Goal: Navigation & Orientation: Find specific page/section

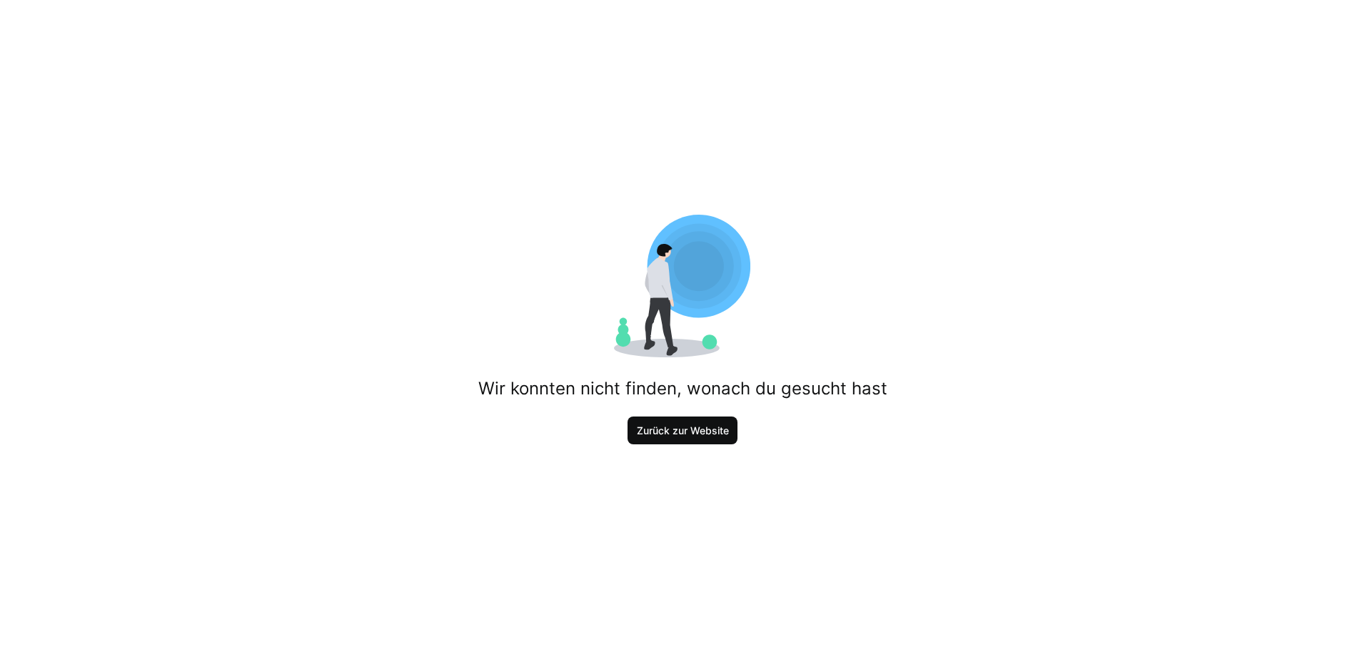
click at [673, 426] on span "Zurück zur Website" at bounding box center [682, 431] width 96 height 14
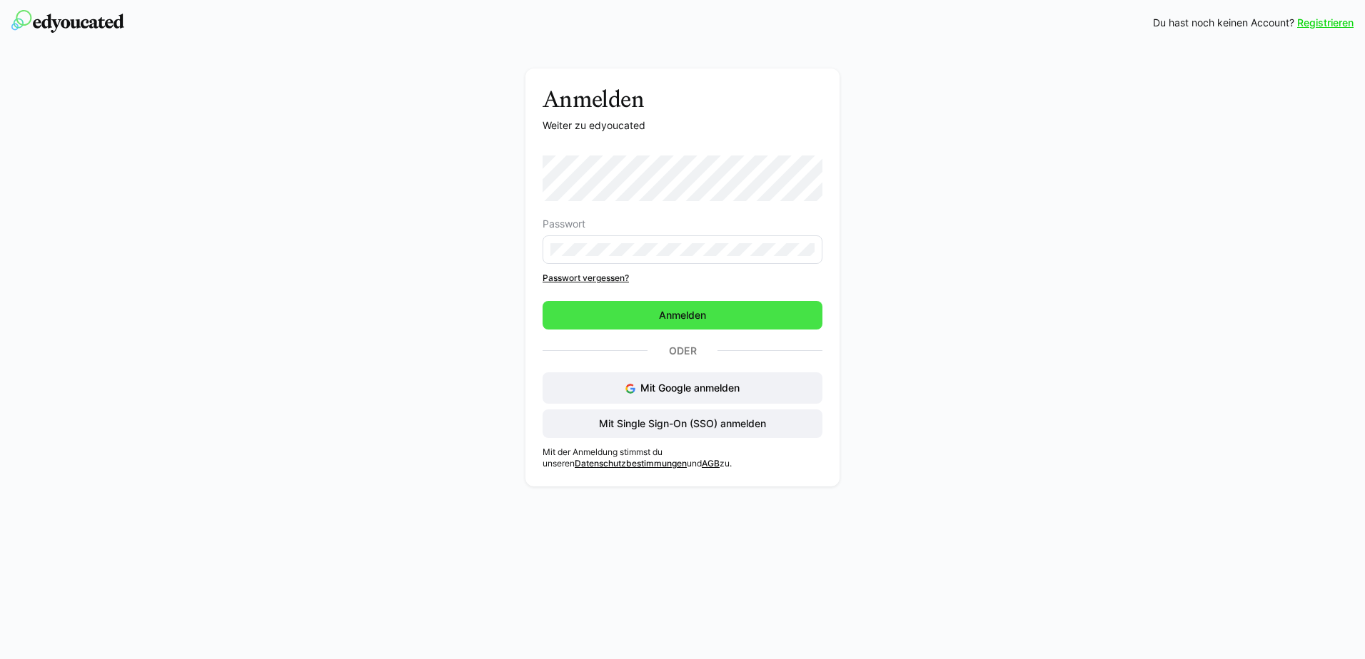
click at [587, 309] on span "Anmelden" at bounding box center [682, 315] width 280 height 29
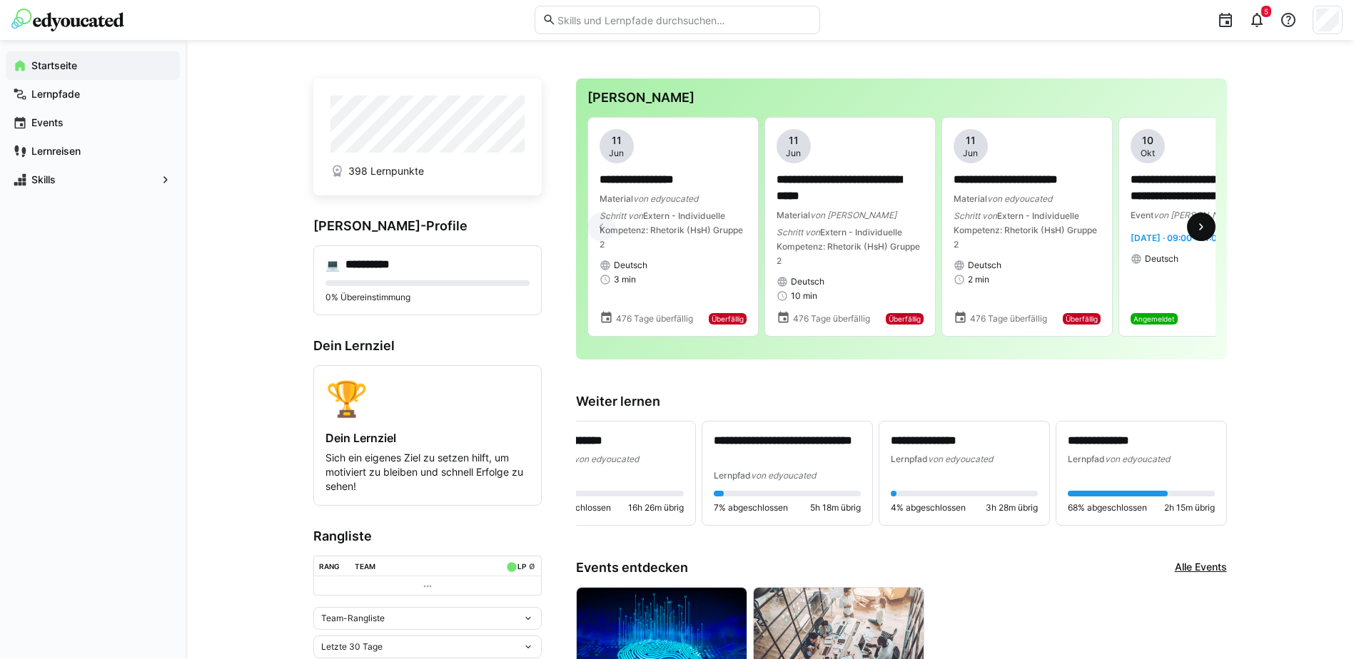
click at [1203, 229] on eds-icon at bounding box center [1201, 227] width 14 height 14
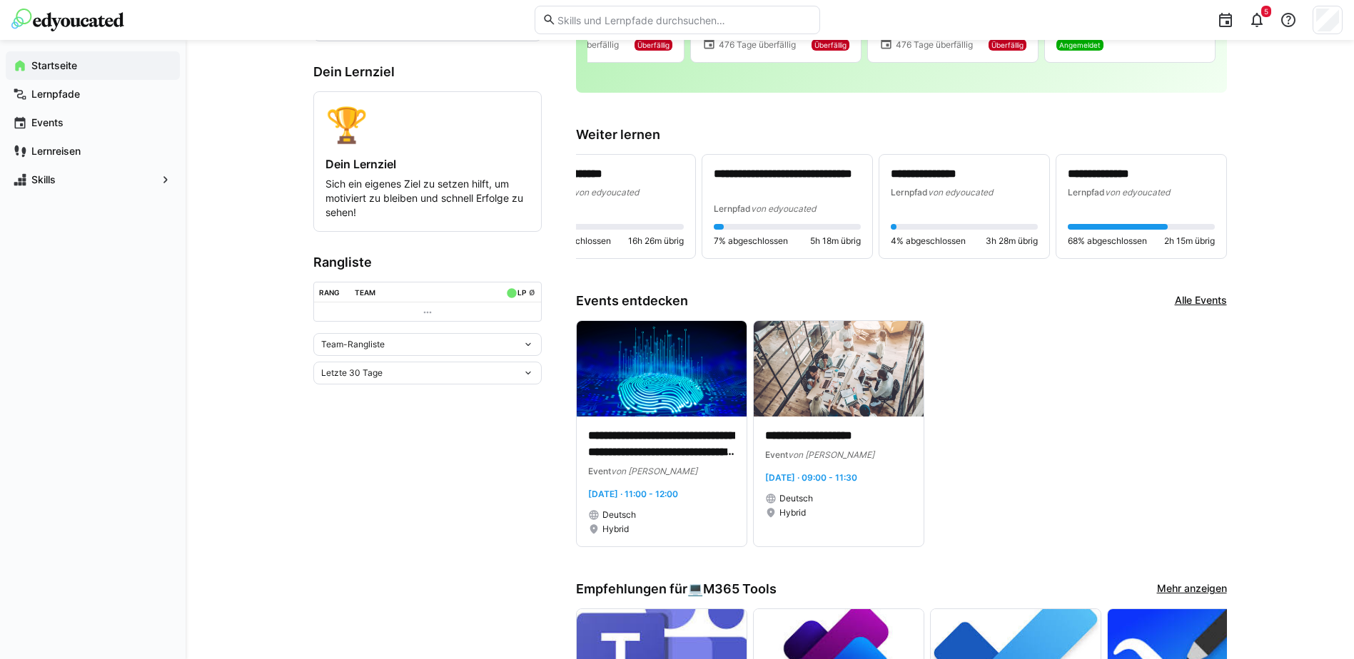
scroll to position [285, 0]
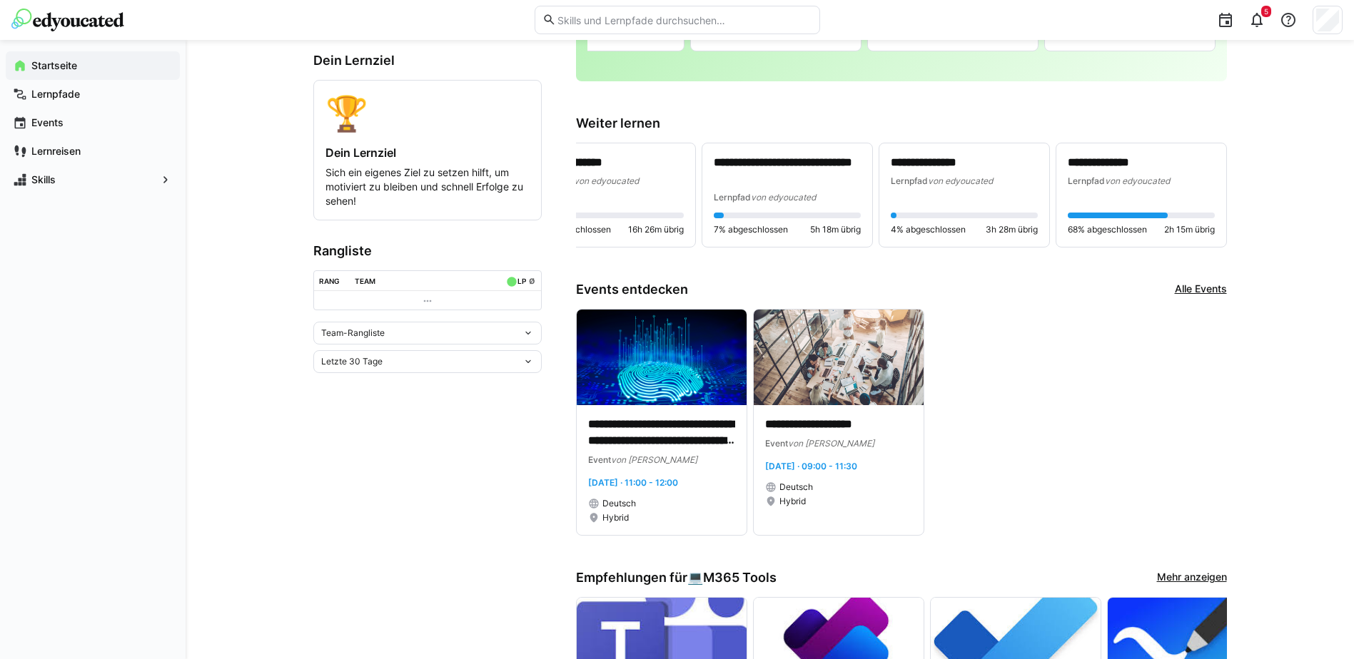
click at [347, 335] on span "Team-Rangliste" at bounding box center [353, 333] width 64 height 11
click at [353, 364] on div "Team-Rangliste" at bounding box center [427, 366] width 211 height 11
click at [356, 428] on app-home-left "**********" at bounding box center [427, 610] width 228 height 1635
